Goal: Transaction & Acquisition: Download file/media

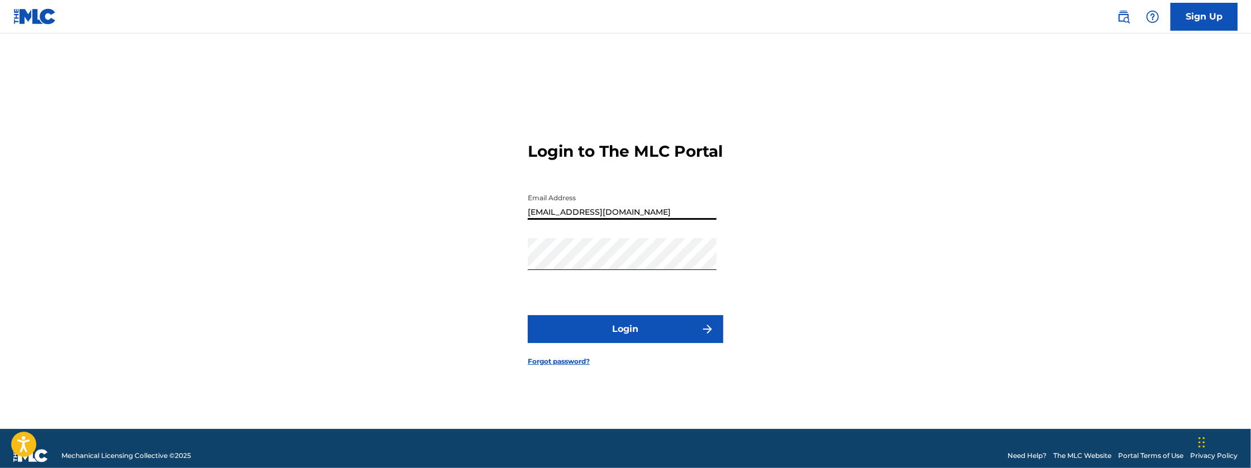
click at [629, 219] on input "[EMAIL_ADDRESS][DOMAIN_NAME]" at bounding box center [622, 204] width 189 height 32
type input "[EMAIL_ADDRESS][DOMAIN_NAME]"
click at [528, 315] on button "Login" at bounding box center [625, 329] width 195 height 28
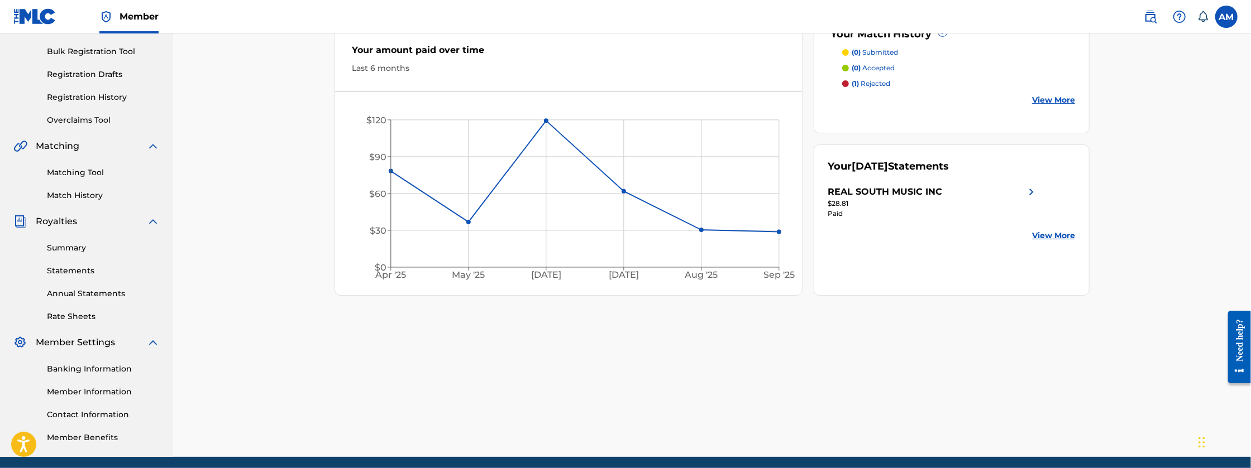
scroll to position [201, 0]
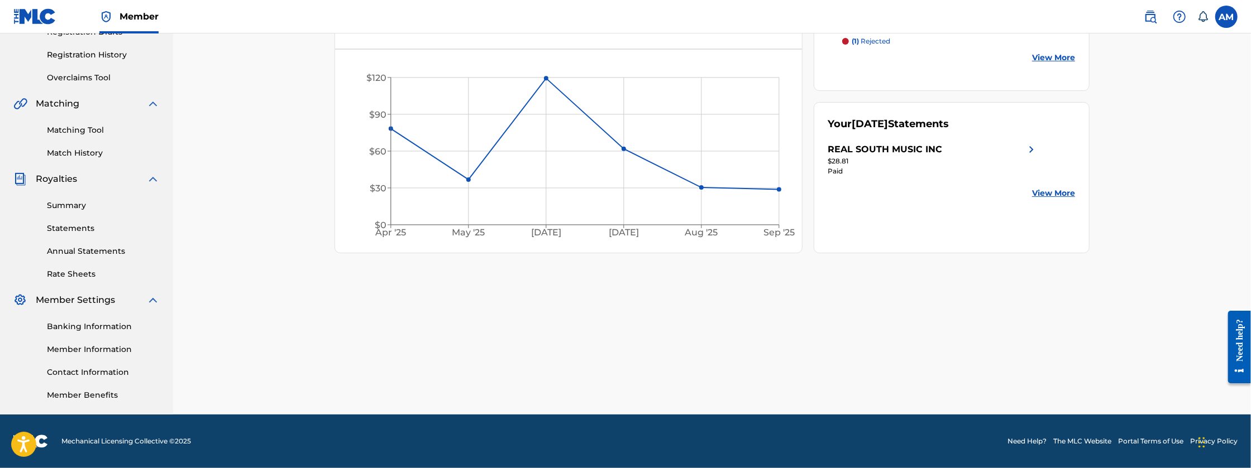
click at [95, 323] on link "Banking Information" at bounding box center [103, 327] width 113 height 12
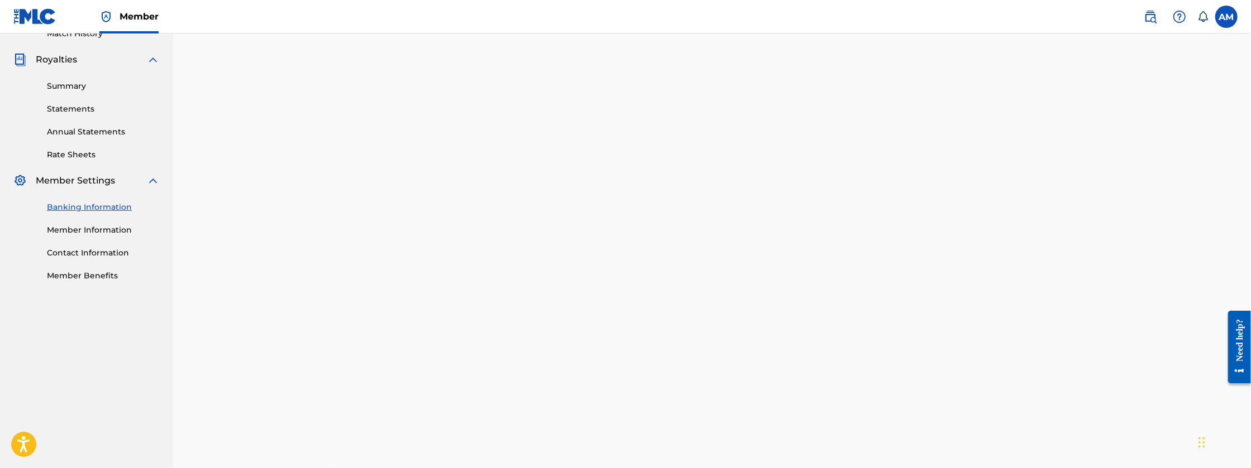
scroll to position [308, 0]
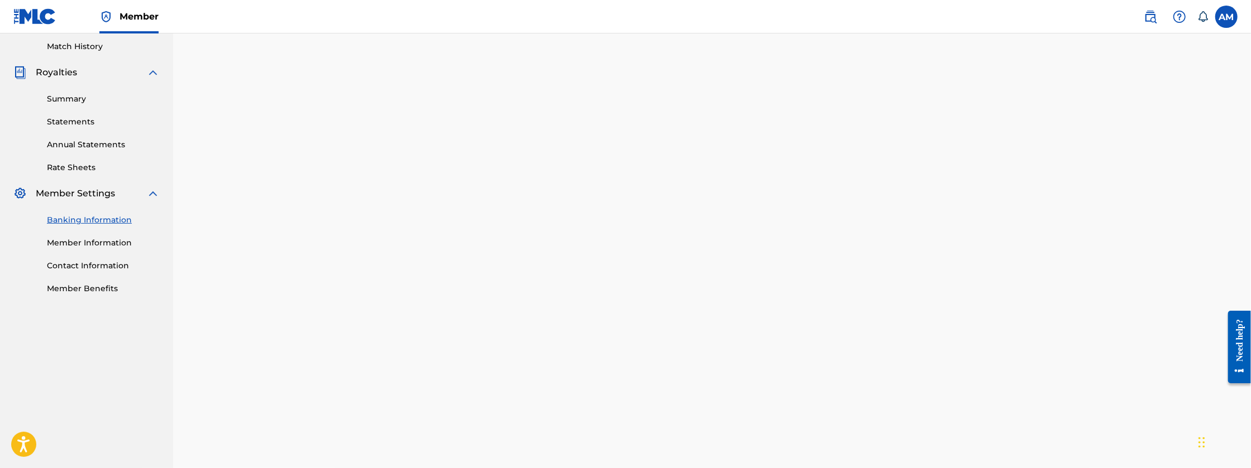
click at [1079, 233] on div "Payee: REAL SOUTH MUSIC INC" at bounding box center [711, 248] width 755 height 745
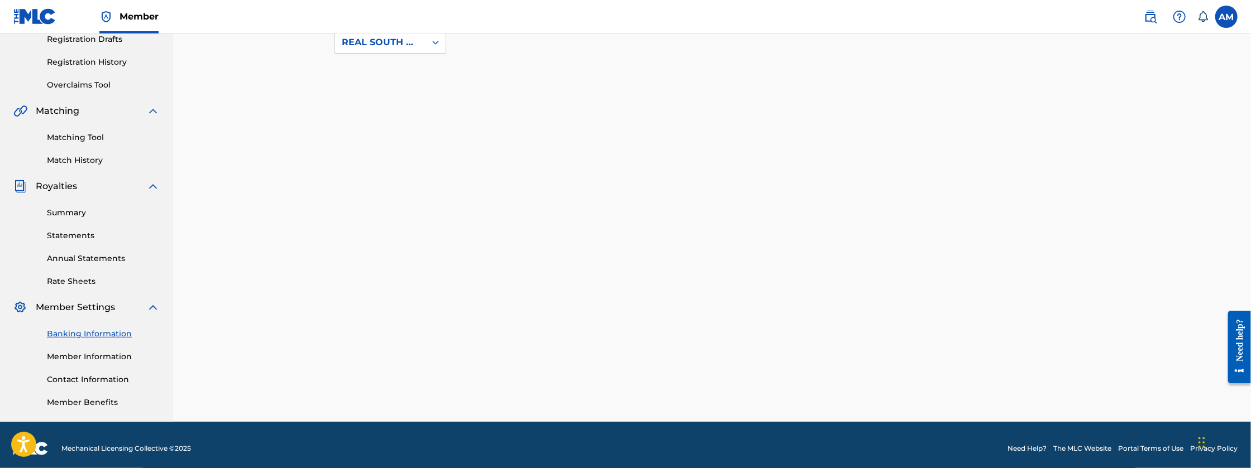
scroll to position [201, 0]
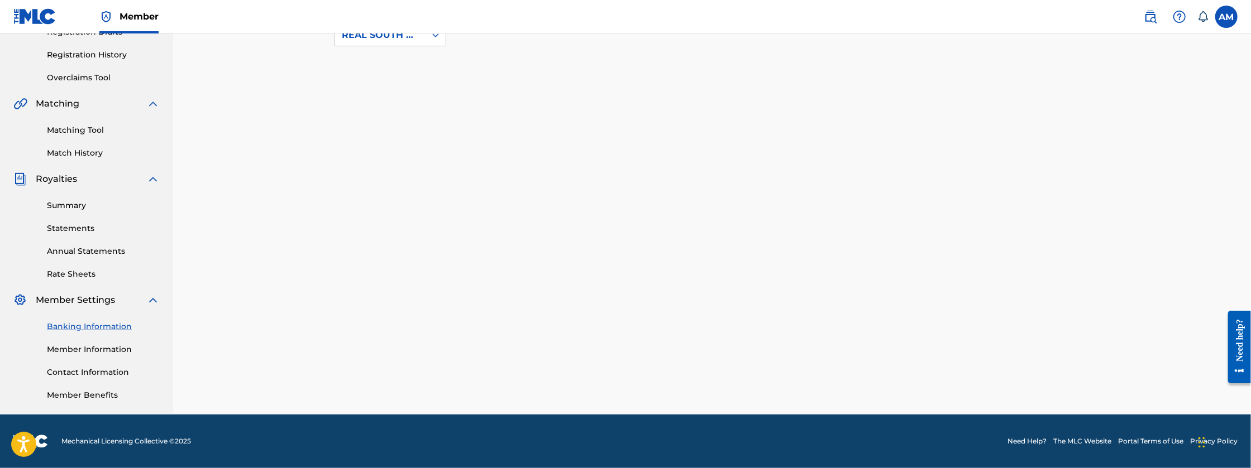
click at [112, 328] on link "Banking Information" at bounding box center [103, 327] width 113 height 12
click at [100, 350] on link "Member Information" at bounding box center [103, 350] width 113 height 12
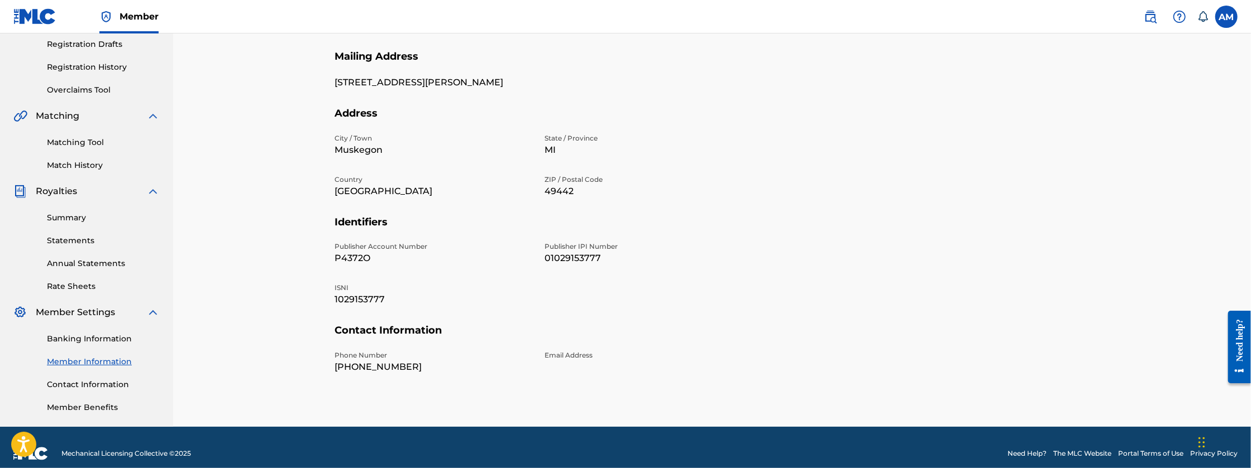
scroll to position [201, 0]
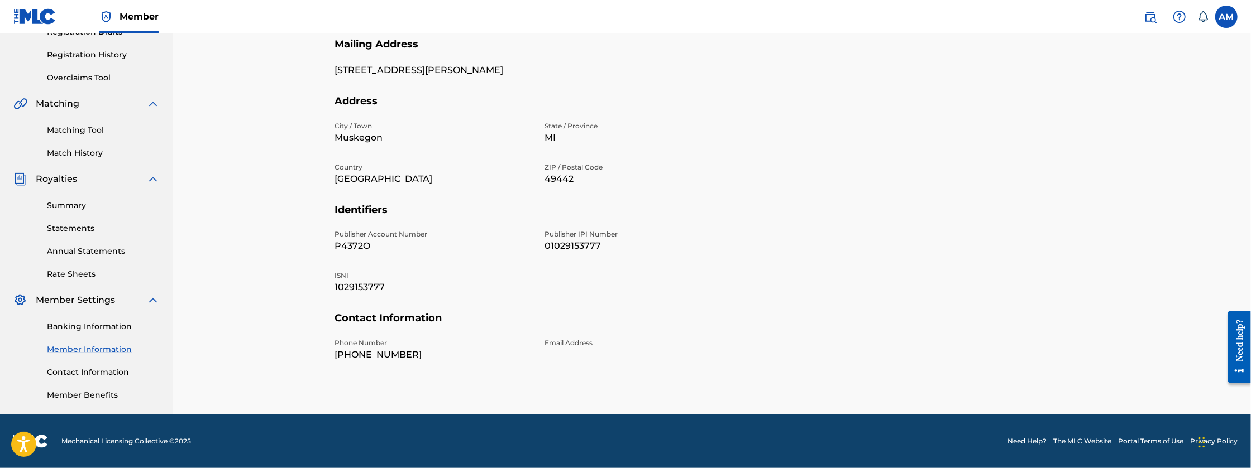
click at [112, 327] on link "Banking Information" at bounding box center [103, 327] width 113 height 12
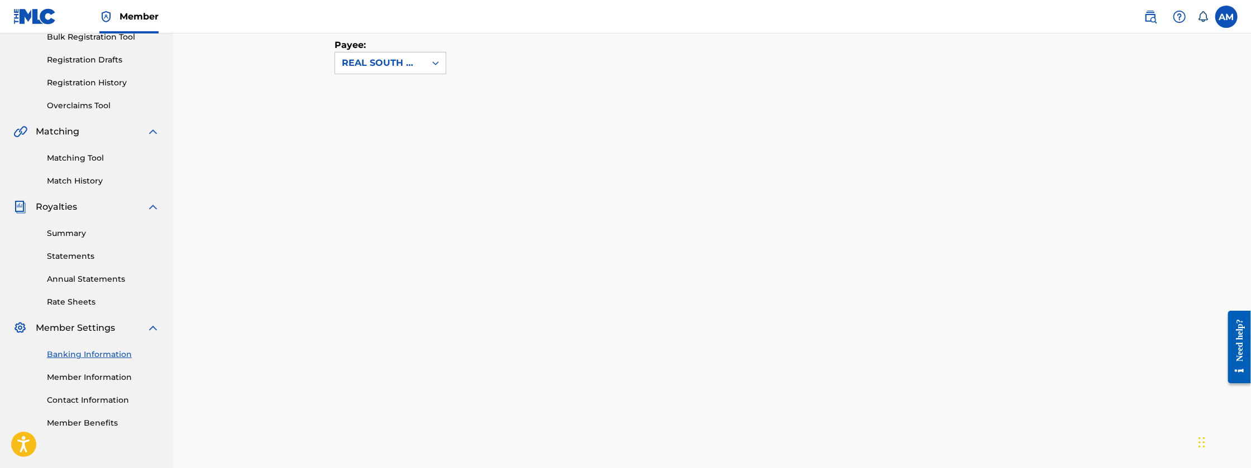
scroll to position [171, 0]
click at [70, 233] on link "Summary" at bounding box center [103, 236] width 113 height 12
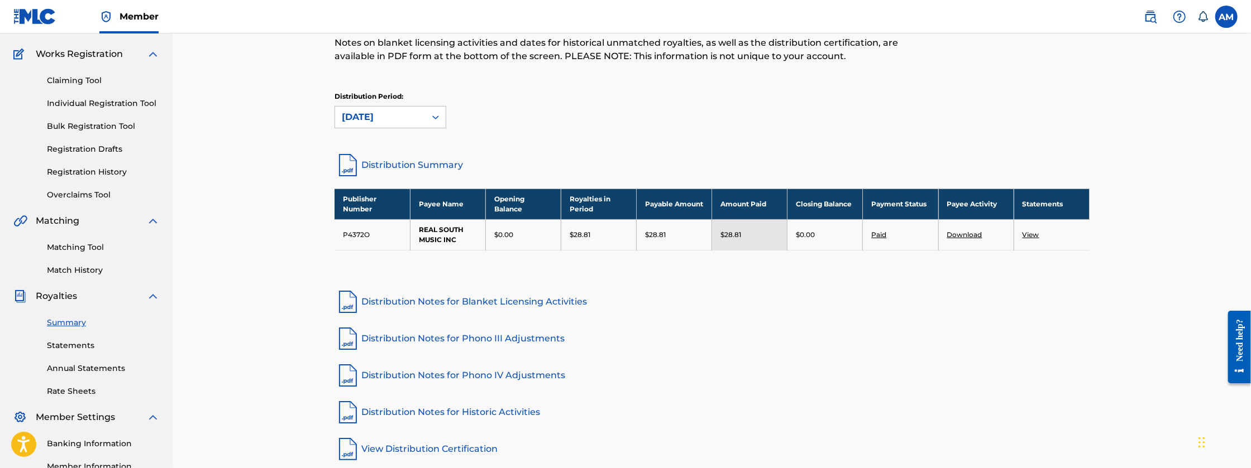
scroll to position [93, 0]
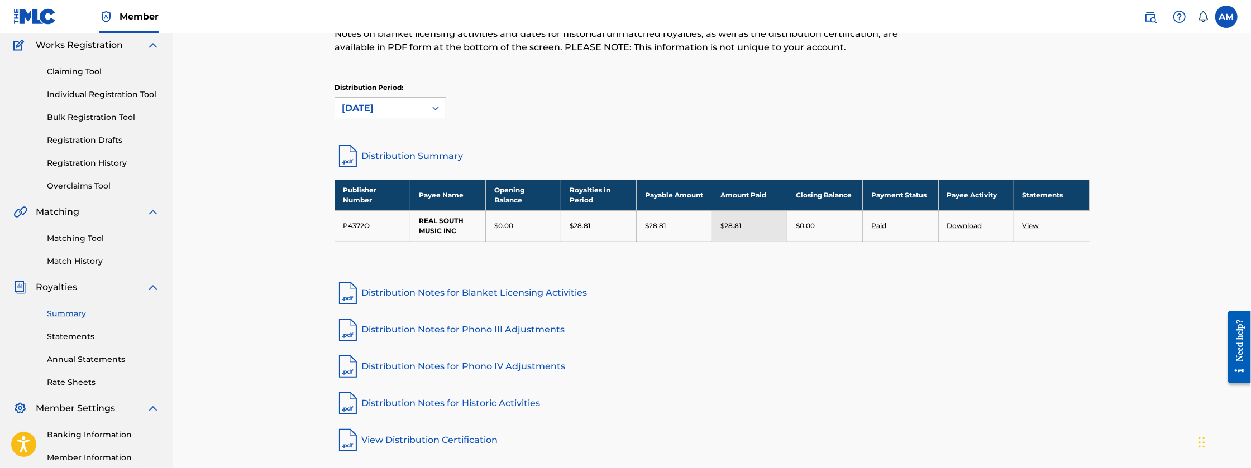
click at [79, 337] on link "Statements" at bounding box center [103, 337] width 113 height 12
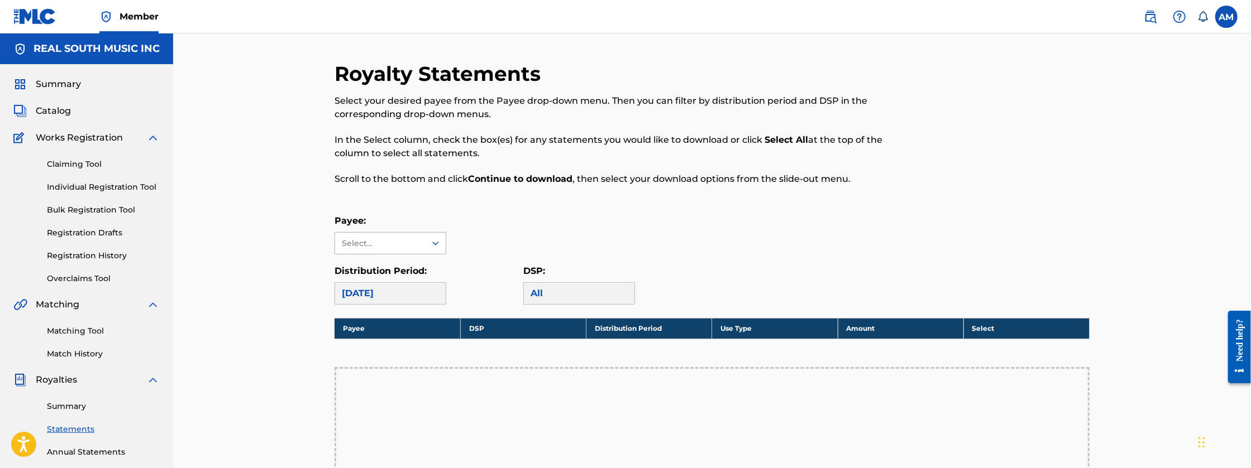
click at [386, 247] on div "Select..." at bounding box center [380, 244] width 76 height 12
click at [376, 275] on div "REAL SOUTH MUSIC INC" at bounding box center [390, 275] width 111 height 41
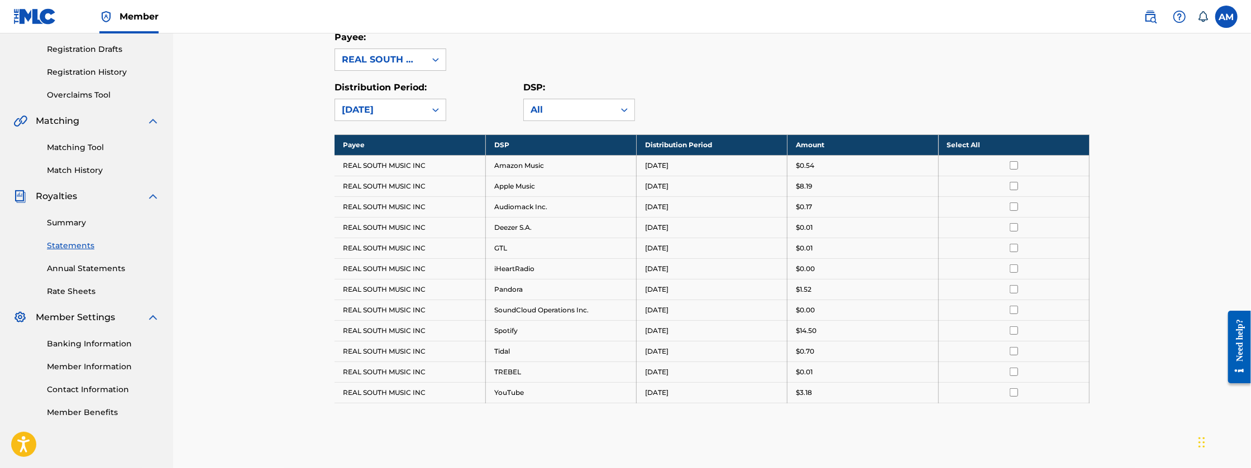
scroll to position [223, 0]
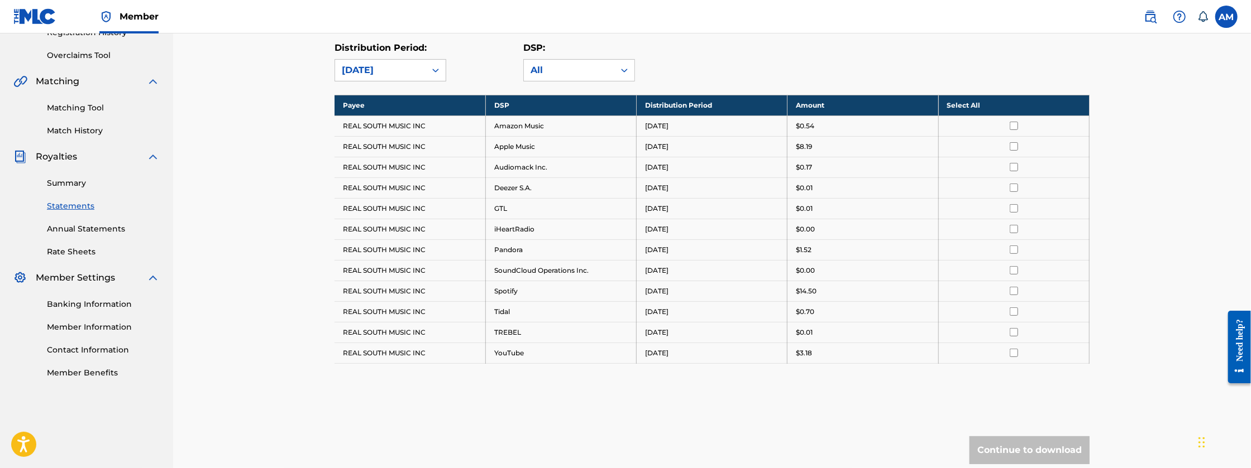
click at [74, 248] on link "Rate Sheets" at bounding box center [103, 252] width 113 height 12
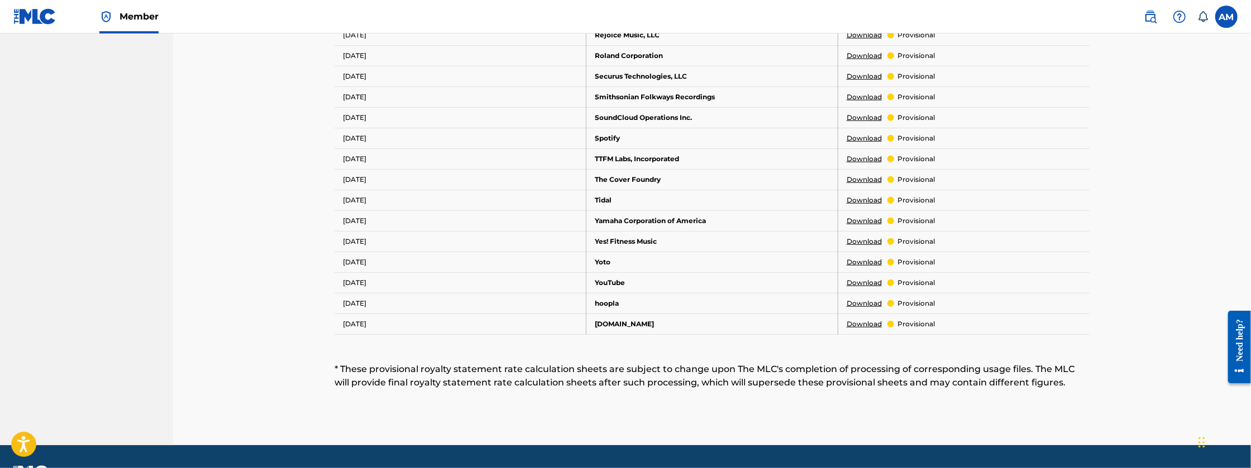
scroll to position [688, 0]
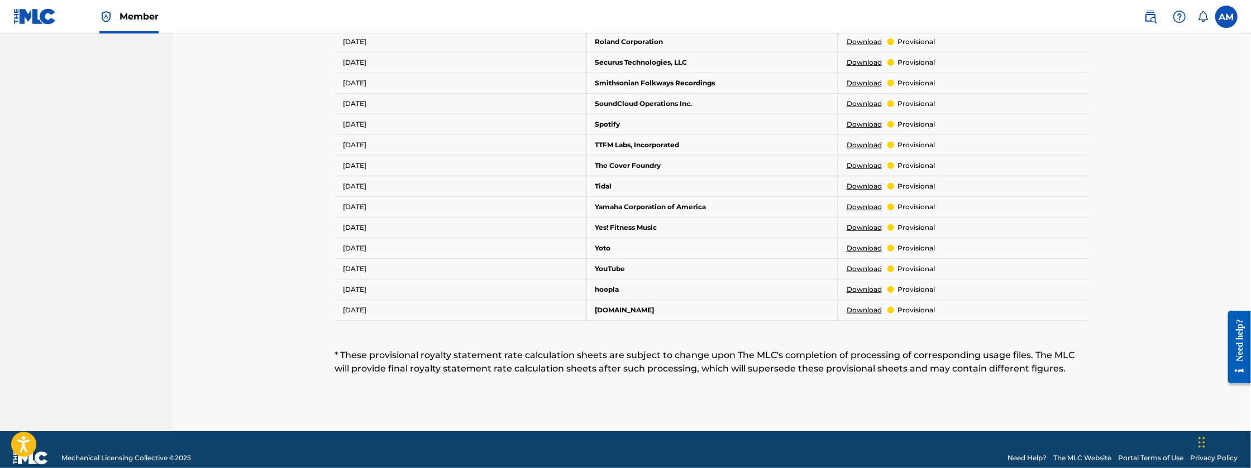
click at [865, 305] on link "Download" at bounding box center [863, 310] width 35 height 10
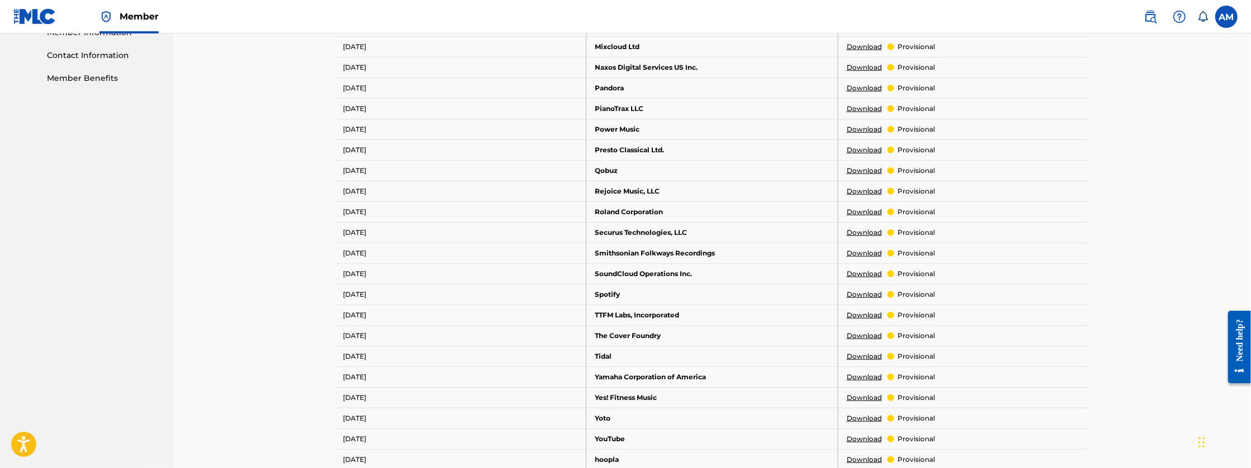
scroll to position [502, 0]
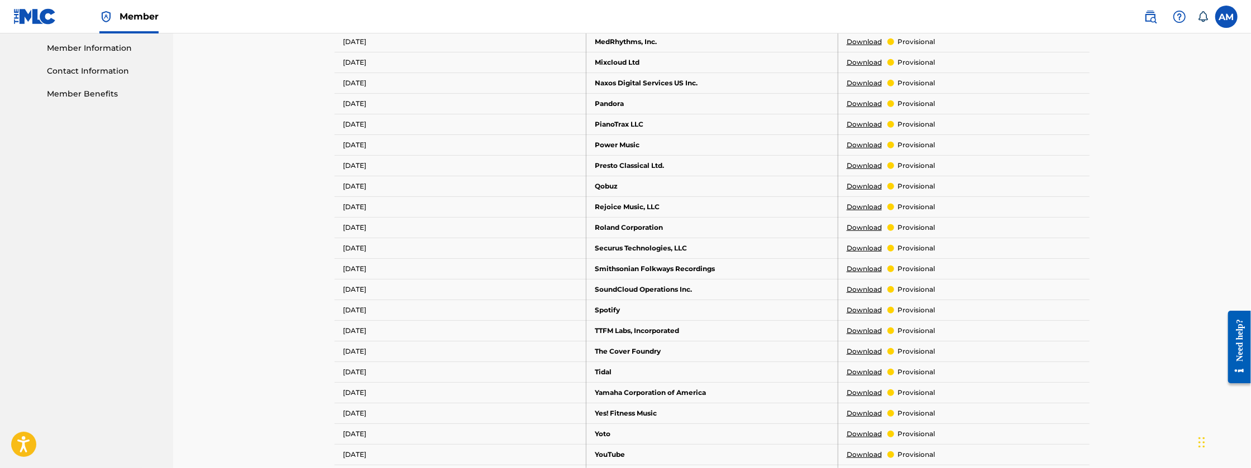
click at [1228, 19] on label at bounding box center [1226, 17] width 22 height 22
click at [1226, 17] on input "AM [PERSON_NAME] [EMAIL_ADDRESS][DOMAIN_NAME] Notification Preferences Profile …" at bounding box center [1226, 17] width 0 height 0
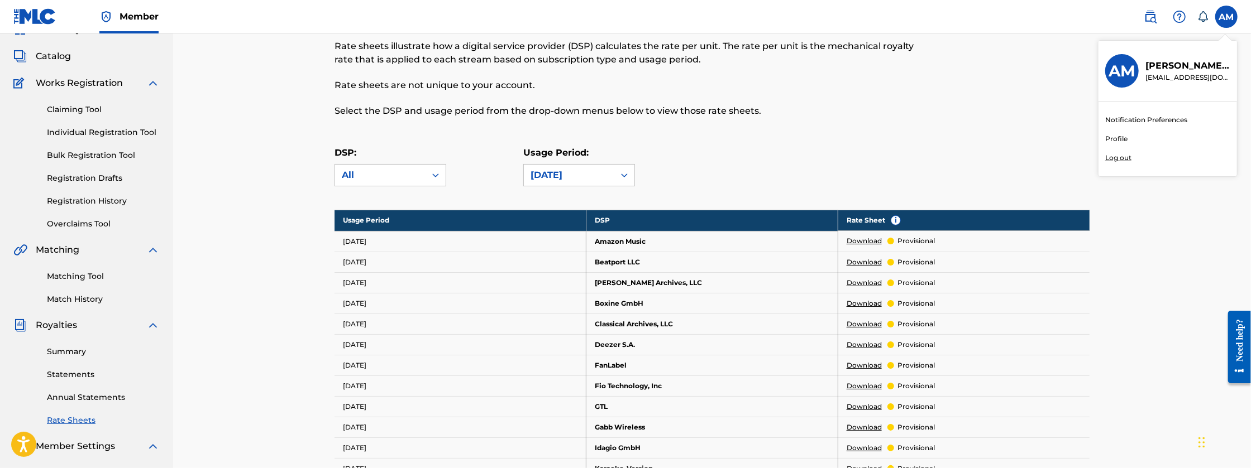
scroll to position [0, 0]
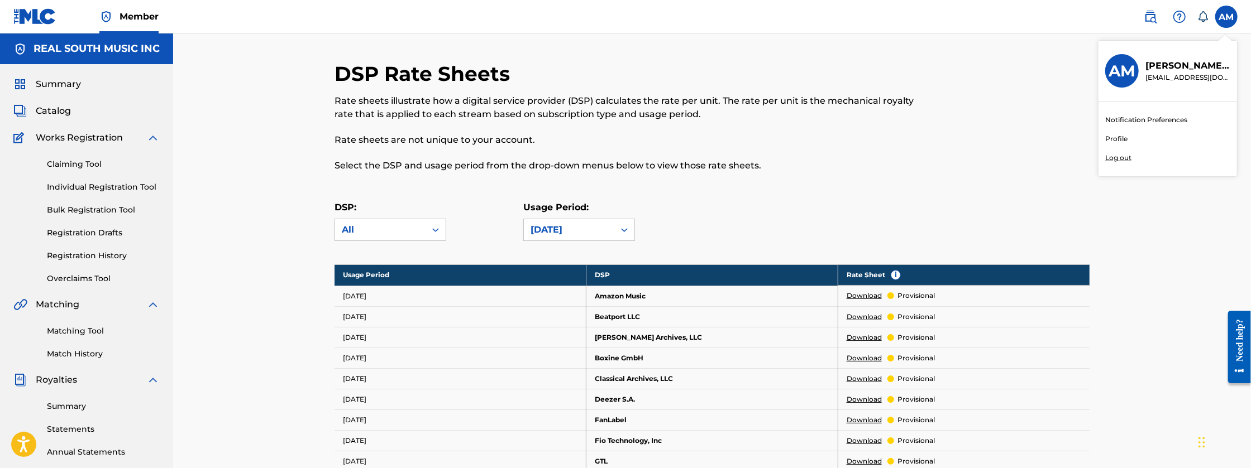
click at [1110, 160] on p "Log out" at bounding box center [1118, 158] width 26 height 10
click at [1226, 17] on input "AM [PERSON_NAME] [EMAIL_ADDRESS][DOMAIN_NAME] Notification Preferences Profile …" at bounding box center [1226, 17] width 0 height 0
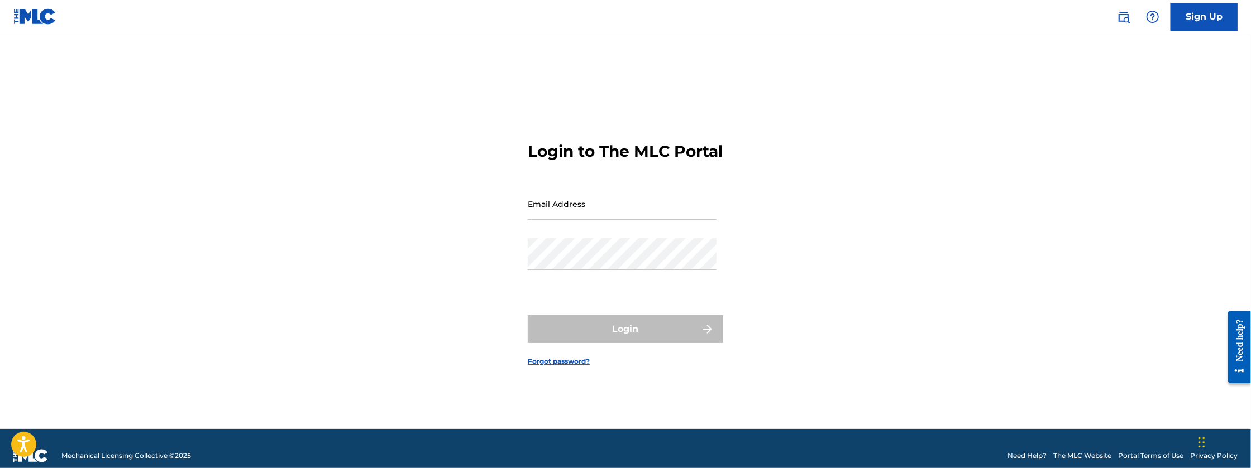
type input "[EMAIL_ADDRESS][DOMAIN_NAME]"
